Goal: Transaction & Acquisition: Book appointment/travel/reservation

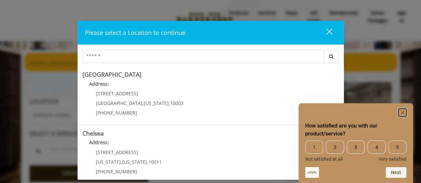
click at [404, 111] on rect "Hide survey" at bounding box center [402, 113] width 8 height 8
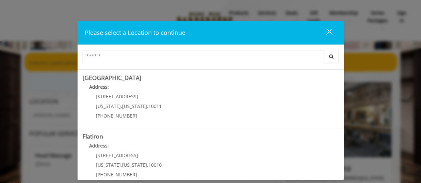
scroll to position [114, 0]
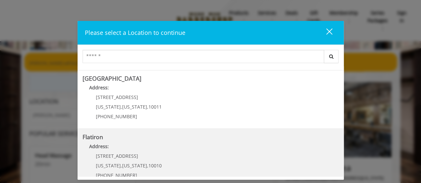
click at [168, 155] on "Flatiron Address: [STREET_ADDRESS][US_STATE][US_STATE] (917) 475-1765" at bounding box center [211, 158] width 256 height 49
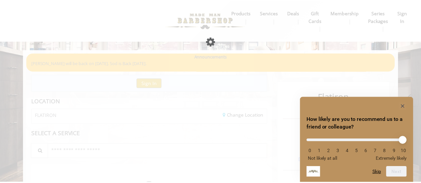
scroll to position [33, 0]
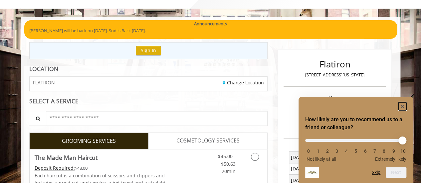
click at [401, 106] on rect "Hide survey" at bounding box center [402, 107] width 8 height 8
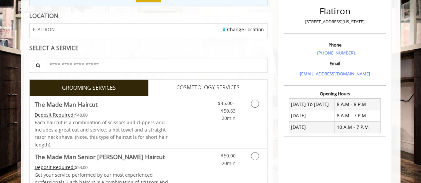
scroll to position [103, 0]
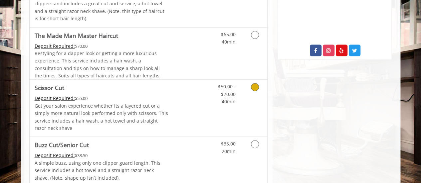
click at [253, 90] on link "Grooming services" at bounding box center [253, 93] width 17 height 26
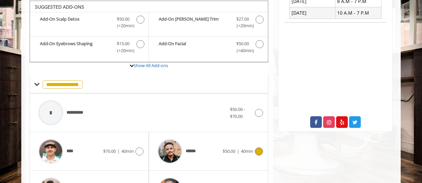
scroll to position [279, 0]
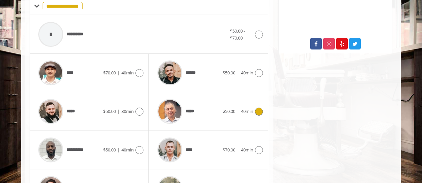
click at [252, 111] on span "40min" at bounding box center [247, 111] width 12 height 6
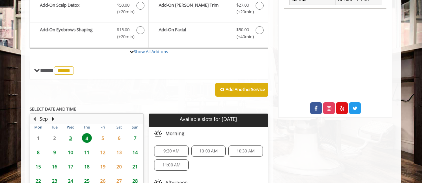
scroll to position [218, 0]
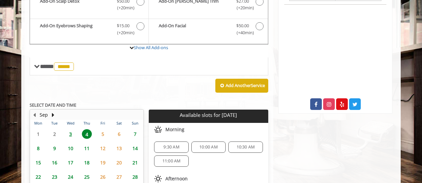
click at [201, 145] on span "10:00 AM" at bounding box center [208, 147] width 18 height 5
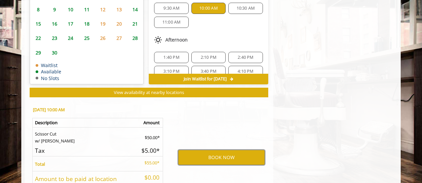
scroll to position [364, 0]
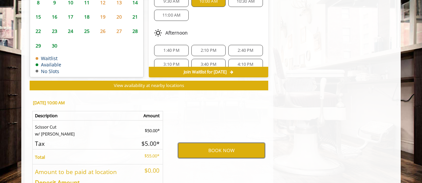
click at [203, 147] on button "BOOK NOW" at bounding box center [221, 150] width 87 height 15
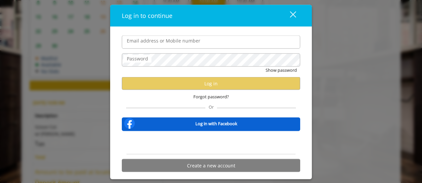
click at [189, 49] on input "Email address or Mobile number" at bounding box center [211, 42] width 178 height 13
type input "**********"
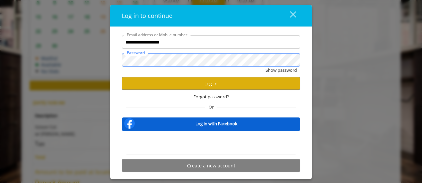
scroll to position [364, 0]
click at [266, 67] on button "Show password" at bounding box center [281, 70] width 31 height 7
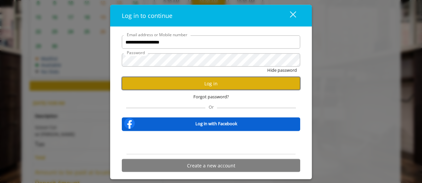
click at [194, 80] on button "Log in" at bounding box center [211, 83] width 178 height 13
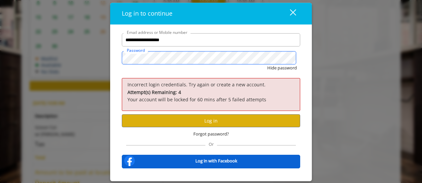
click at [267, 65] on button "Hide password" at bounding box center [282, 68] width 30 height 7
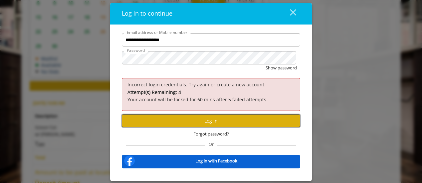
click at [210, 118] on button "Log in" at bounding box center [211, 121] width 178 height 13
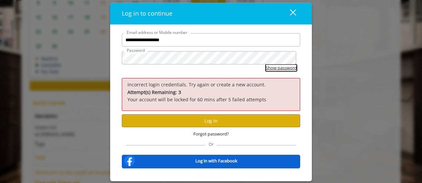
click at [268, 66] on button "Show password" at bounding box center [281, 68] width 31 height 7
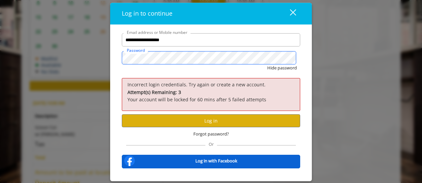
click at [267, 65] on button "Hide password" at bounding box center [282, 68] width 30 height 7
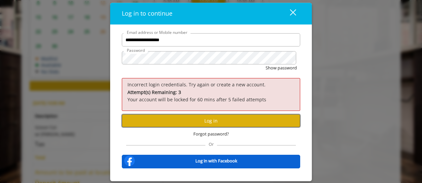
click at [210, 118] on button "Log in" at bounding box center [211, 121] width 178 height 13
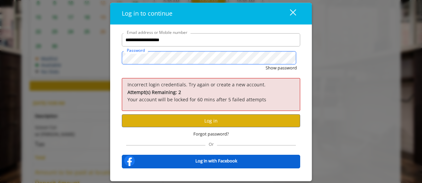
click at [266, 65] on button "Show password" at bounding box center [281, 68] width 31 height 7
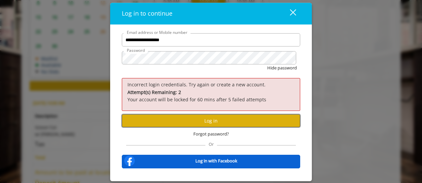
click at [177, 118] on button "Log in" at bounding box center [211, 121] width 178 height 13
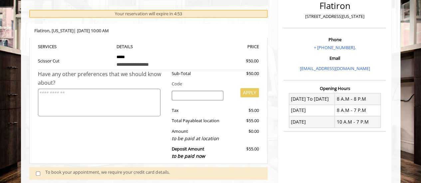
scroll to position [164, 0]
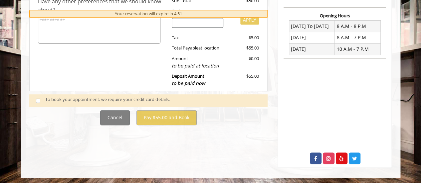
click at [30, 95] on div "To book your appointment, we require your credit card details." at bounding box center [148, 101] width 239 height 13
click at [35, 99] on span at bounding box center [41, 100] width 20 height 9
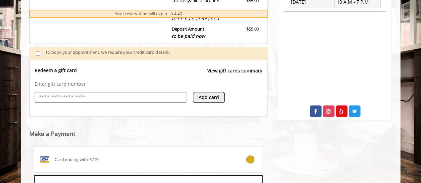
scroll to position [256, 0]
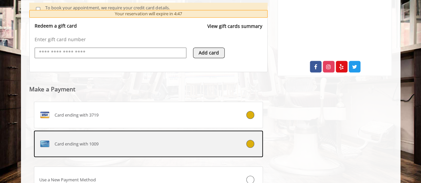
click at [74, 149] on label "Card ending with 1009" at bounding box center [148, 144] width 229 height 27
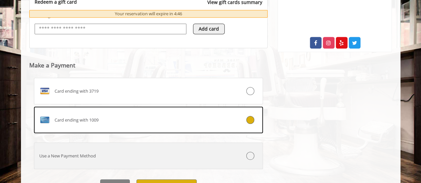
scroll to position [274, 0]
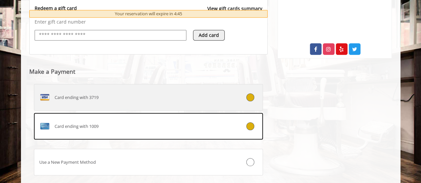
click at [128, 100] on div "Card ending with 3719" at bounding box center [129, 97] width 190 height 11
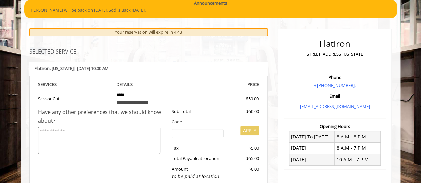
scroll to position [52, 0]
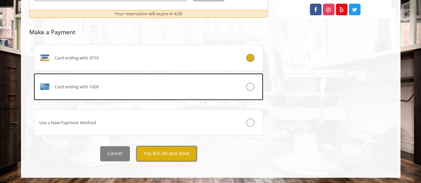
click at [172, 147] on button "Pay $55.00 and Book" at bounding box center [166, 153] width 60 height 15
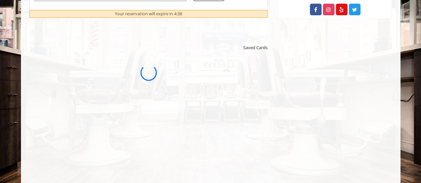
scroll to position [0, 0]
